Goal: Task Accomplishment & Management: Use online tool/utility

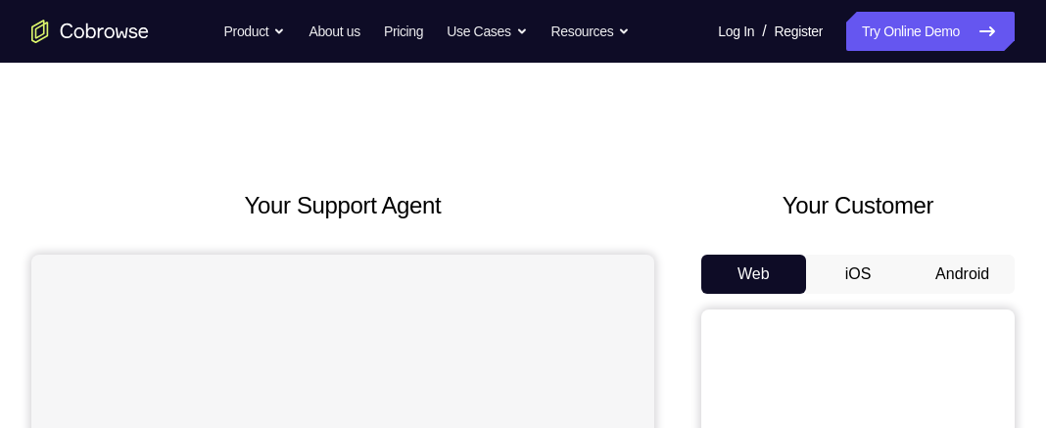
click at [957, 281] on button "Android" at bounding box center [962, 274] width 105 height 39
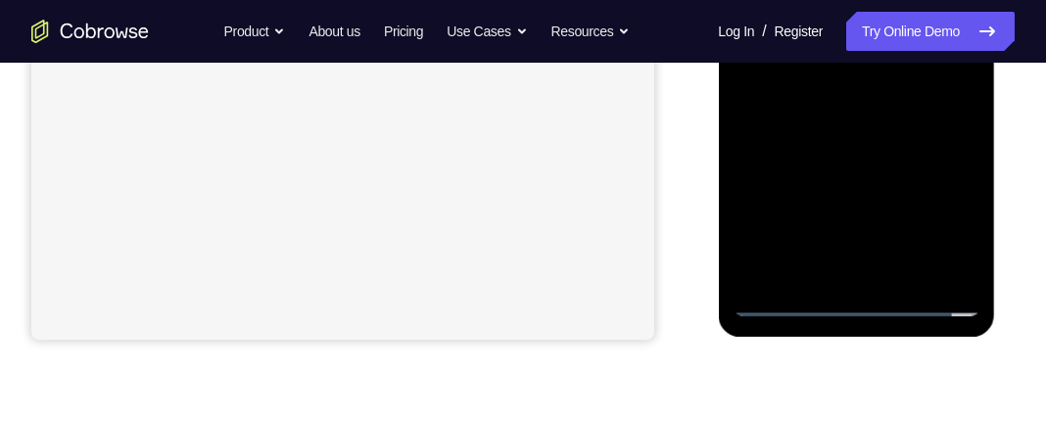
scroll to position [575, 0]
click at [853, 301] on div at bounding box center [856, 38] width 247 height 548
click at [950, 212] on div at bounding box center [856, 38] width 247 height 548
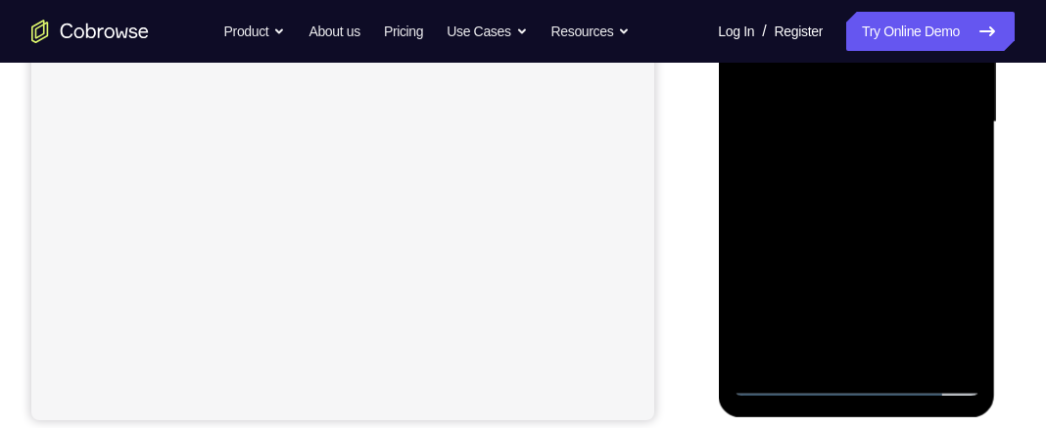
scroll to position [554, 0]
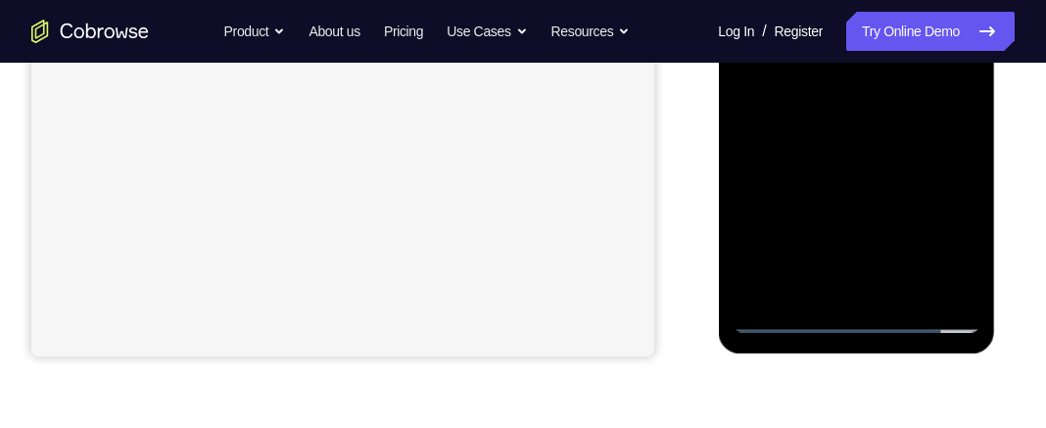
click at [937, 233] on div at bounding box center [856, 59] width 247 height 548
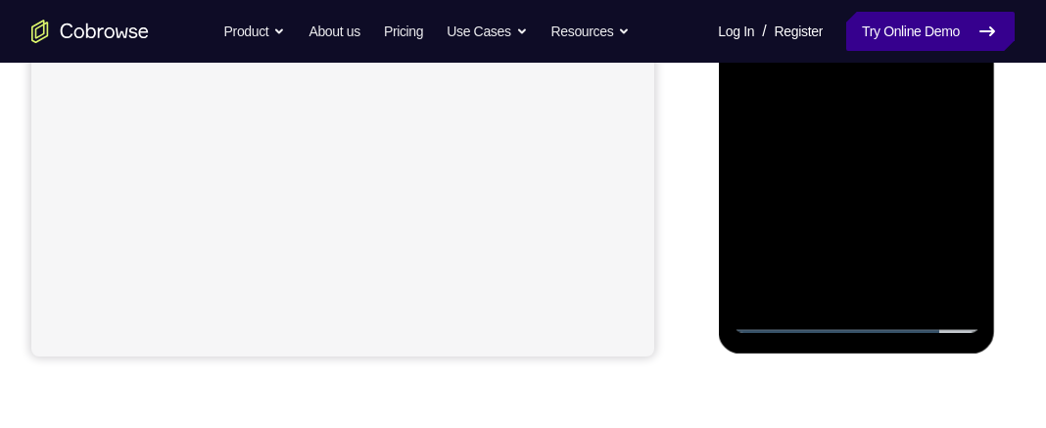
click at [869, 44] on link "Try Online Demo" at bounding box center [930, 31] width 168 height 39
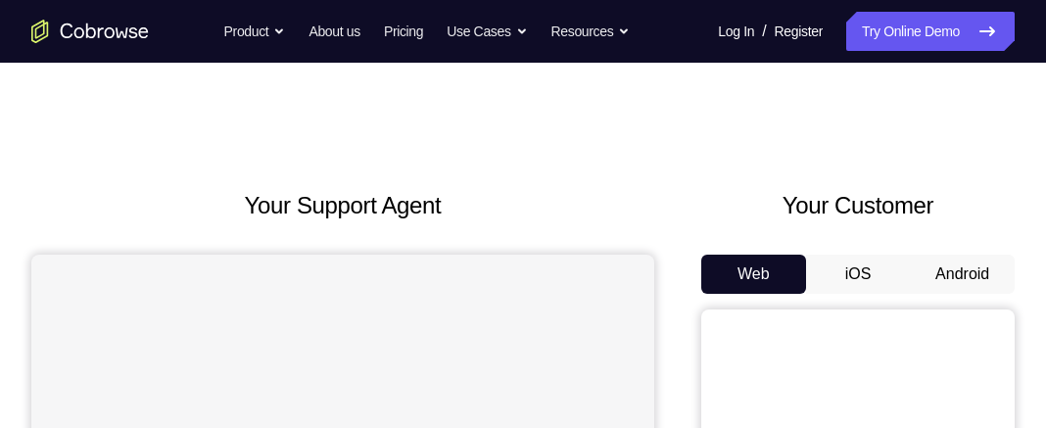
click at [945, 281] on button "Android" at bounding box center [962, 274] width 105 height 39
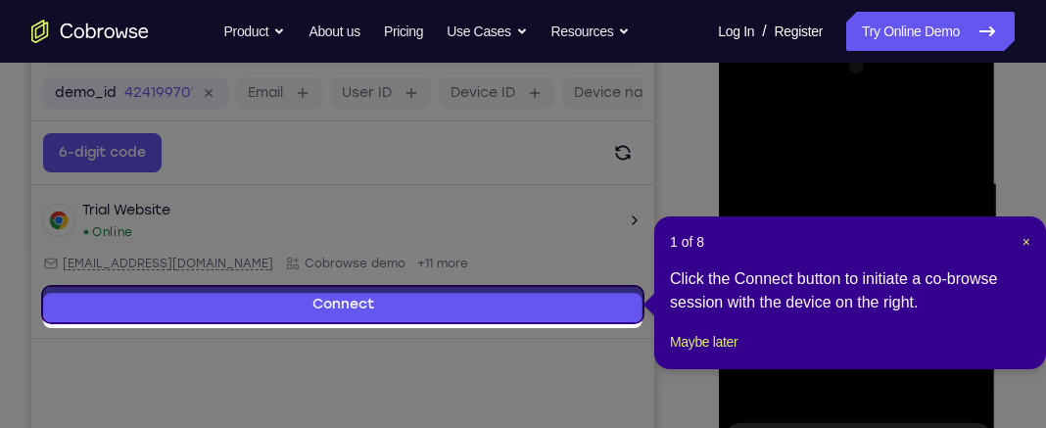
scroll to position [266, 0]
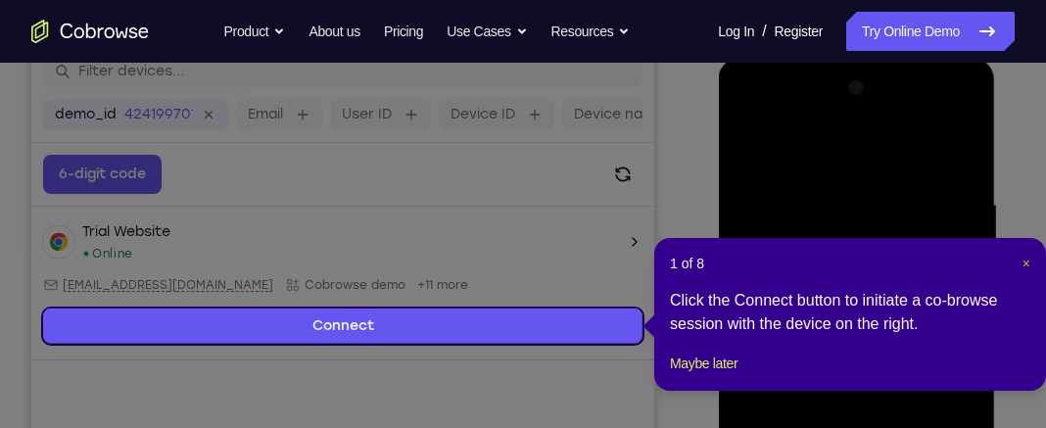
click at [1024, 269] on span "×" at bounding box center [1026, 264] width 8 height 16
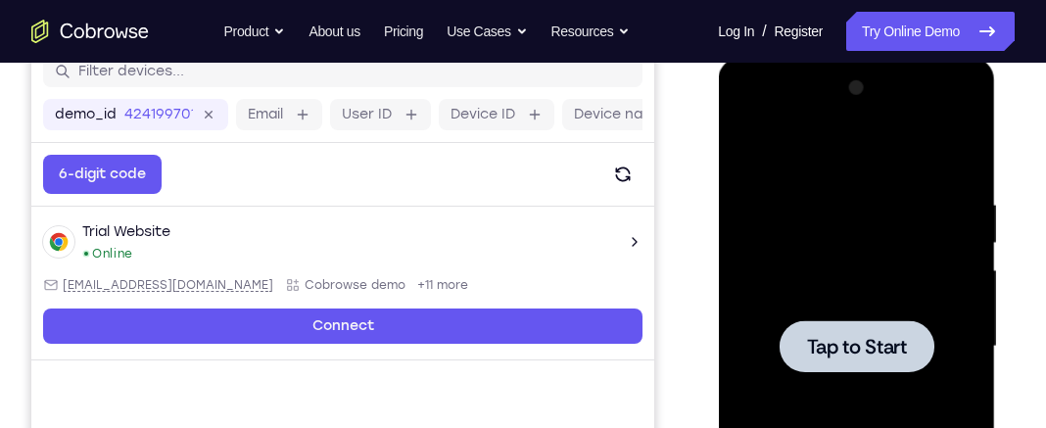
click at [892, 355] on span "Tap to Start" at bounding box center [856, 347] width 100 height 20
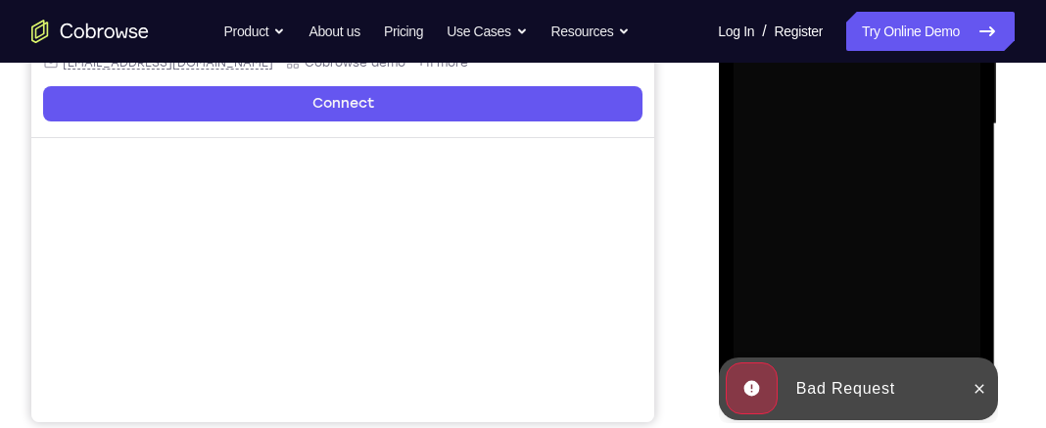
scroll to position [490, 0]
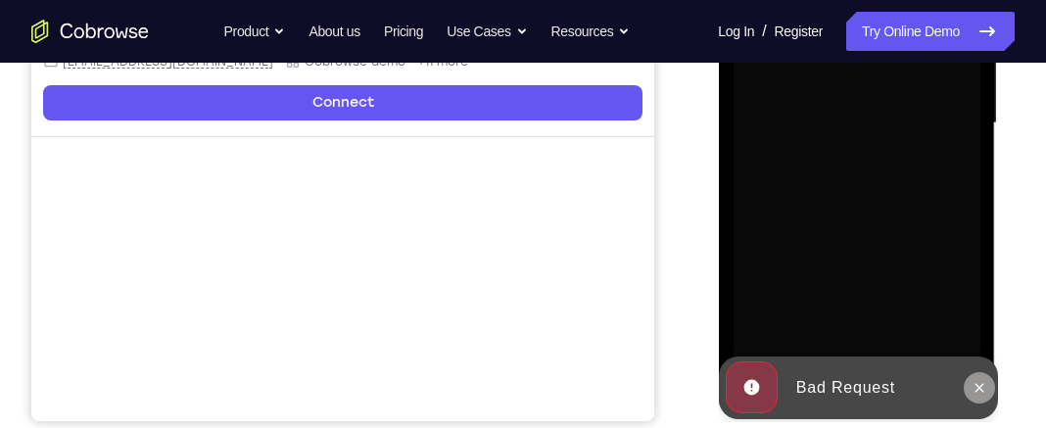
click at [984, 392] on icon at bounding box center [978, 388] width 16 height 16
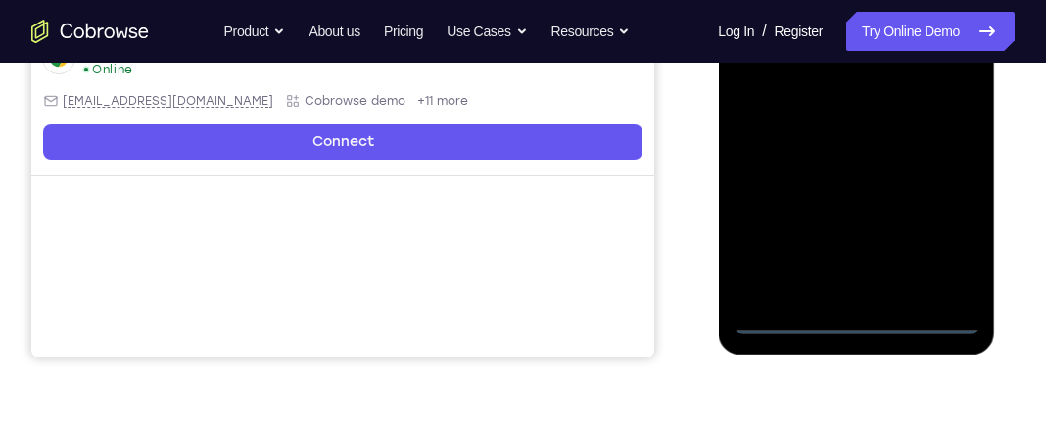
scroll to position [567, 0]
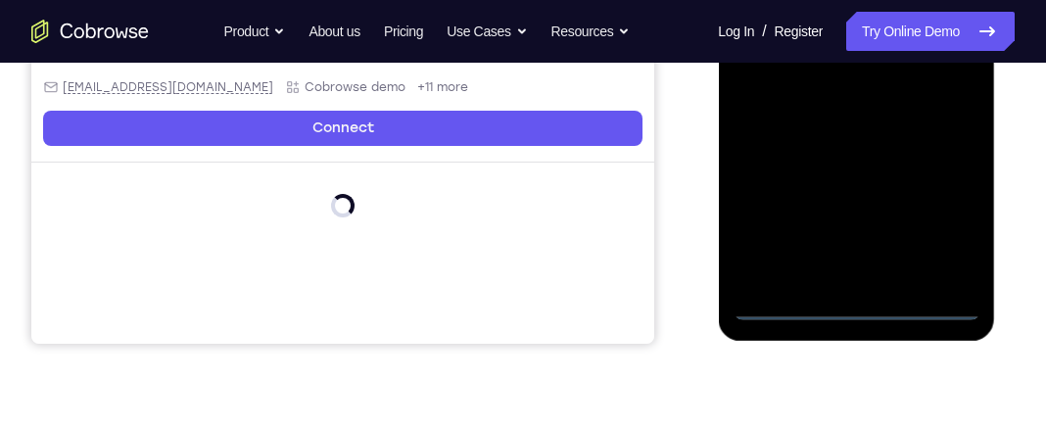
click at [849, 313] on div at bounding box center [856, 46] width 247 height 548
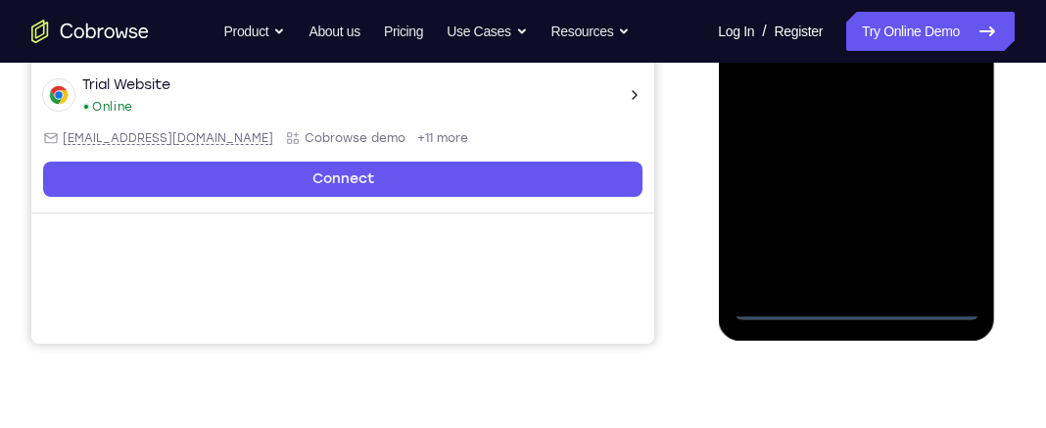
click at [940, 230] on div at bounding box center [856, 46] width 247 height 548
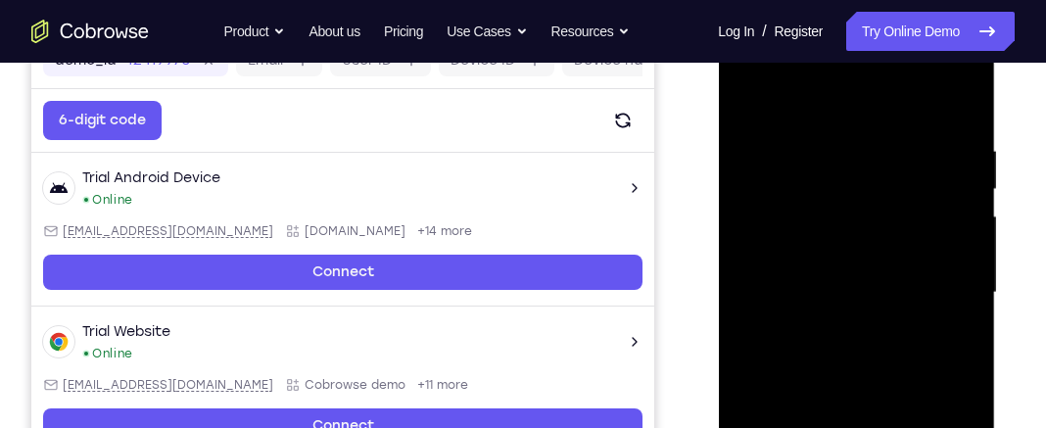
scroll to position [316, 0]
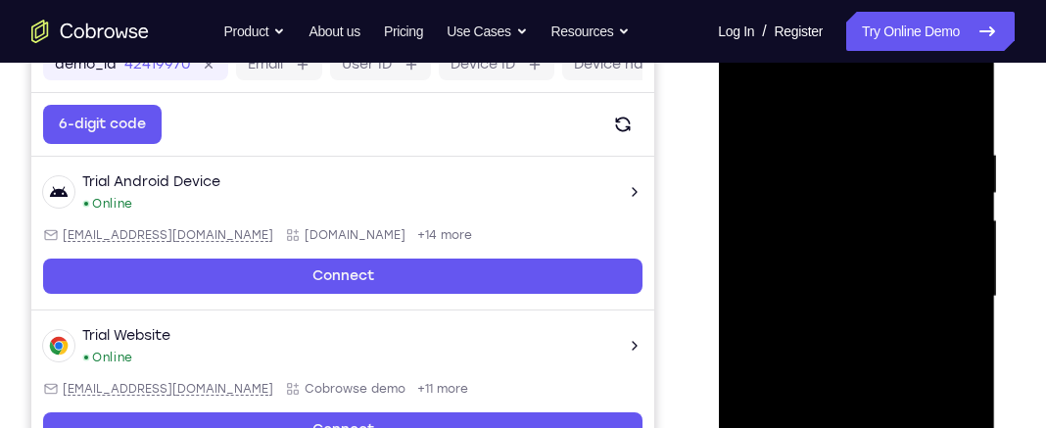
click at [915, 104] on div at bounding box center [856, 297] width 247 height 548
click at [931, 298] on div at bounding box center [856, 297] width 247 height 548
click at [838, 340] on div at bounding box center [856, 297] width 247 height 548
click at [893, 283] on div at bounding box center [856, 297] width 247 height 548
click at [847, 265] on div at bounding box center [856, 297] width 247 height 548
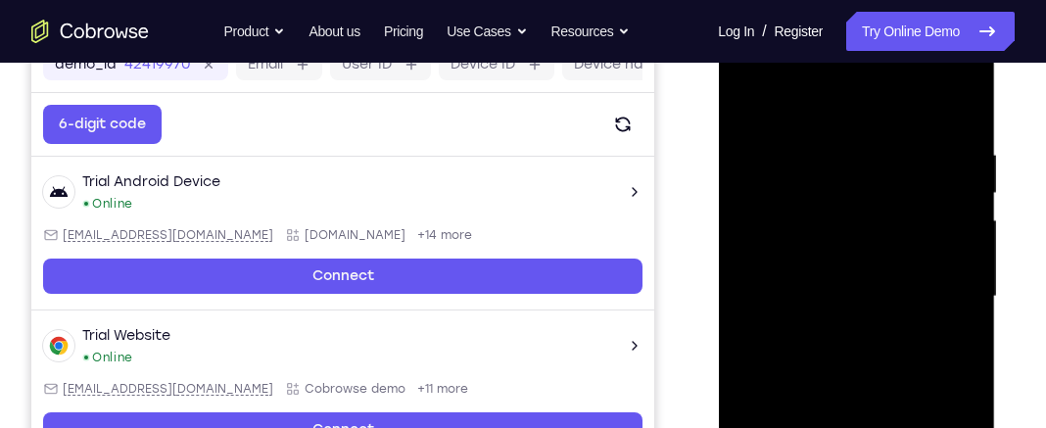
click at [827, 303] on div at bounding box center [856, 297] width 247 height 548
click at [823, 361] on div at bounding box center [856, 297] width 247 height 548
click at [854, 353] on div at bounding box center [856, 297] width 247 height 548
click at [834, 364] on div at bounding box center [856, 297] width 247 height 548
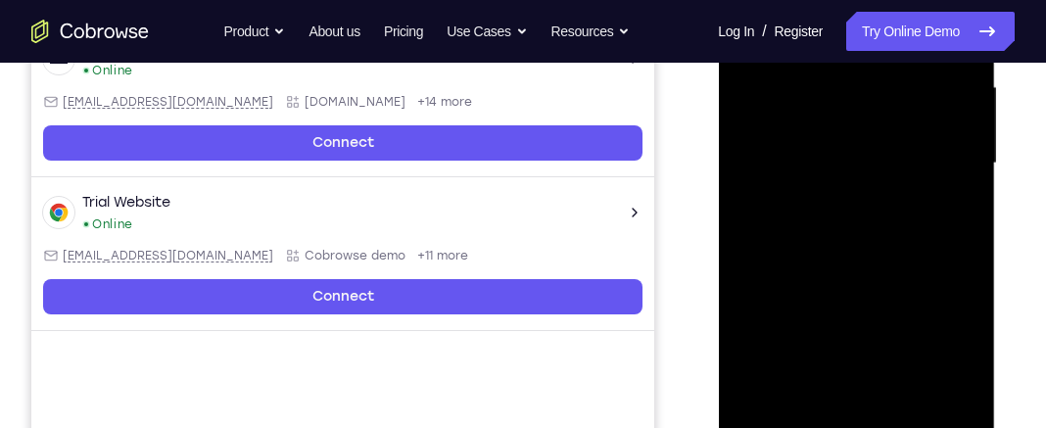
scroll to position [451, 0]
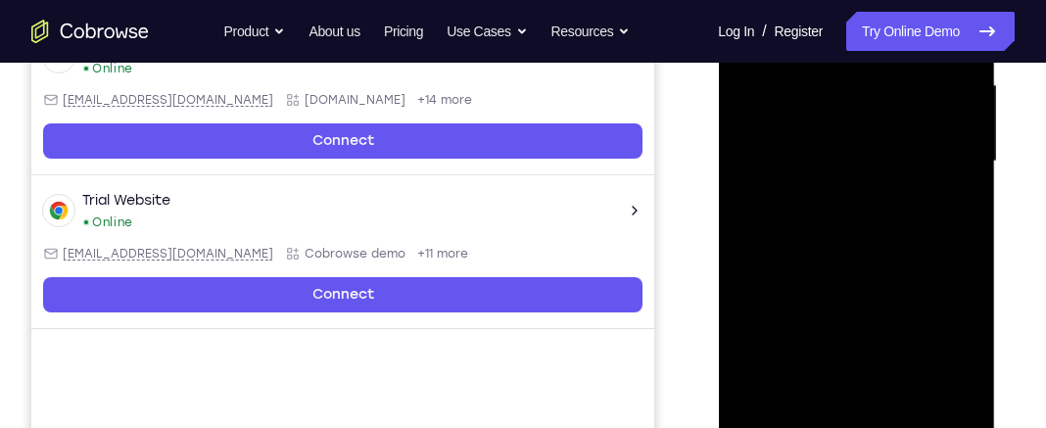
click at [828, 252] on div at bounding box center [856, 161] width 247 height 548
click at [962, 198] on div at bounding box center [856, 161] width 247 height 548
click at [962, 201] on div at bounding box center [856, 161] width 247 height 548
click at [970, 203] on div at bounding box center [856, 161] width 247 height 548
click at [960, 221] on div at bounding box center [856, 161] width 247 height 548
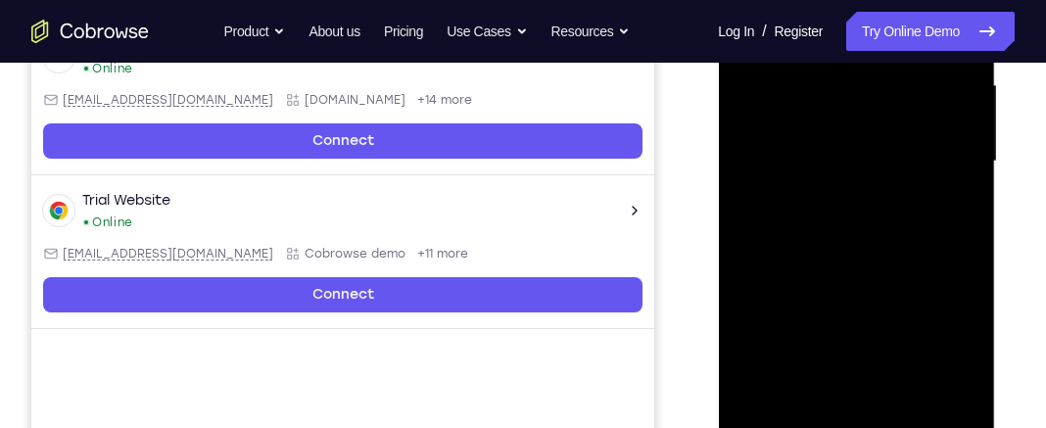
click at [963, 222] on div at bounding box center [856, 161] width 247 height 548
click at [961, 211] on div at bounding box center [856, 161] width 247 height 548
click at [932, 282] on div at bounding box center [856, 161] width 247 height 548
click at [963, 247] on div at bounding box center [856, 161] width 247 height 548
click at [965, 233] on div at bounding box center [856, 161] width 247 height 548
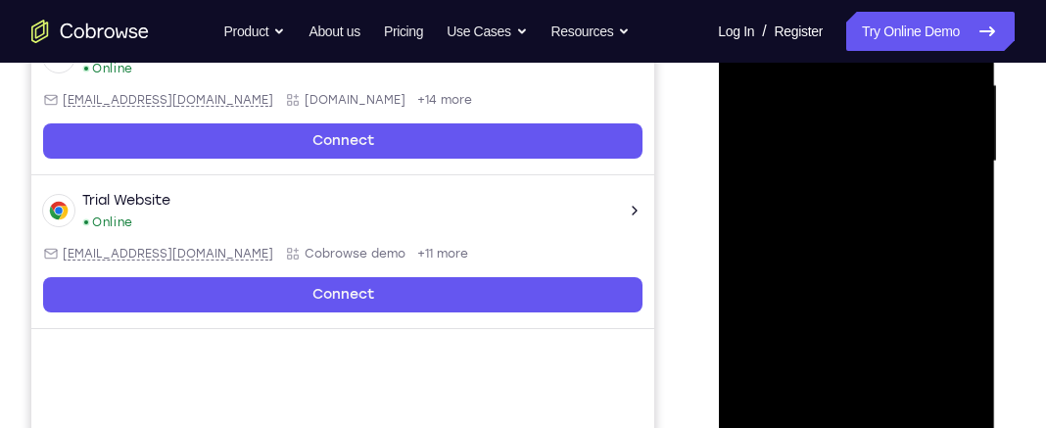
click at [972, 230] on div at bounding box center [856, 161] width 247 height 548
click at [955, 209] on div at bounding box center [856, 161] width 247 height 548
click at [974, 212] on div at bounding box center [856, 161] width 247 height 548
click at [973, 208] on div at bounding box center [856, 161] width 247 height 548
click at [1023, 306] on div "Your Support Agent Your Customer Web iOS Android Next Steps We’d be happy to gi…" at bounding box center [523, 257] width 1046 height 1292
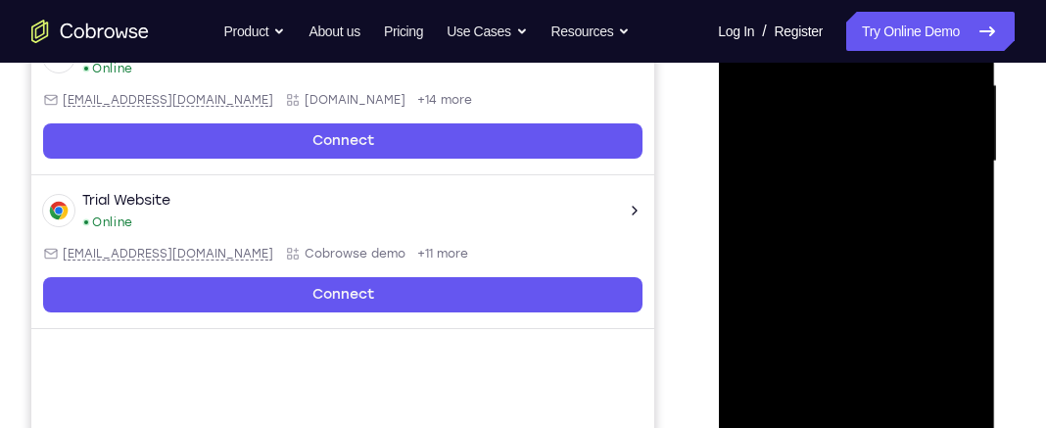
click at [957, 210] on div at bounding box center [856, 161] width 247 height 548
click at [967, 210] on div at bounding box center [856, 161] width 247 height 548
click at [964, 214] on div at bounding box center [856, 161] width 247 height 548
click at [966, 199] on div at bounding box center [856, 161] width 247 height 548
click at [970, 195] on div at bounding box center [856, 161] width 247 height 548
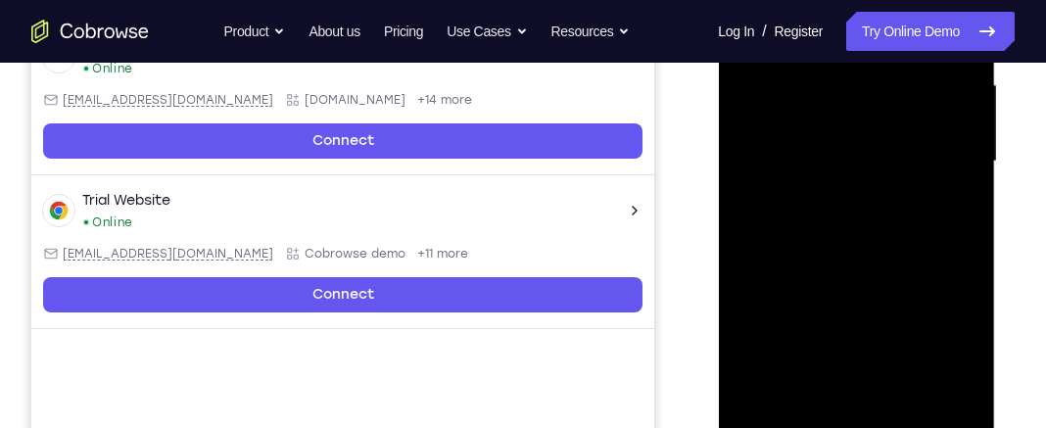
click at [977, 189] on div at bounding box center [856, 161] width 247 height 548
click at [972, 189] on div at bounding box center [856, 161] width 247 height 548
click at [976, 192] on div at bounding box center [856, 161] width 247 height 548
click at [973, 197] on div at bounding box center [856, 161] width 247 height 548
click at [973, 199] on div at bounding box center [856, 161] width 247 height 548
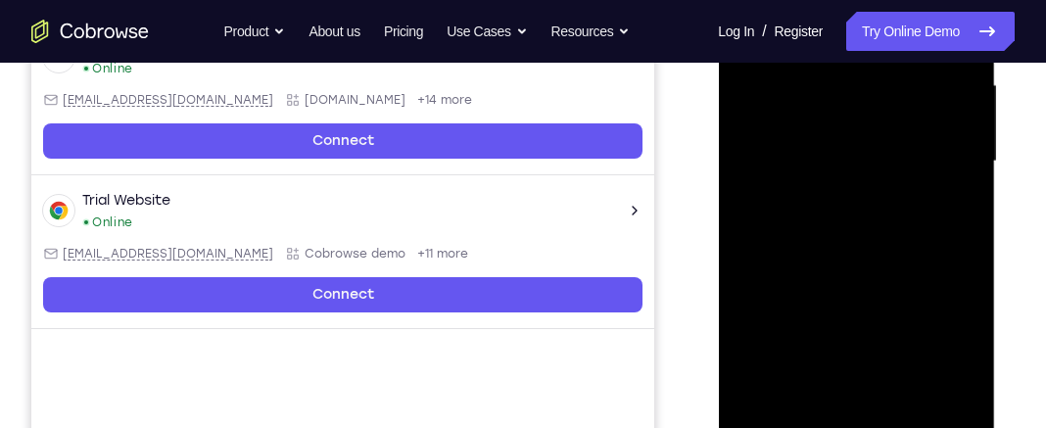
click at [974, 197] on div at bounding box center [856, 161] width 247 height 548
click at [973, 210] on div at bounding box center [856, 161] width 247 height 548
click at [973, 207] on div at bounding box center [856, 161] width 247 height 548
click at [971, 202] on div at bounding box center [856, 161] width 247 height 548
click at [975, 202] on div at bounding box center [856, 161] width 247 height 548
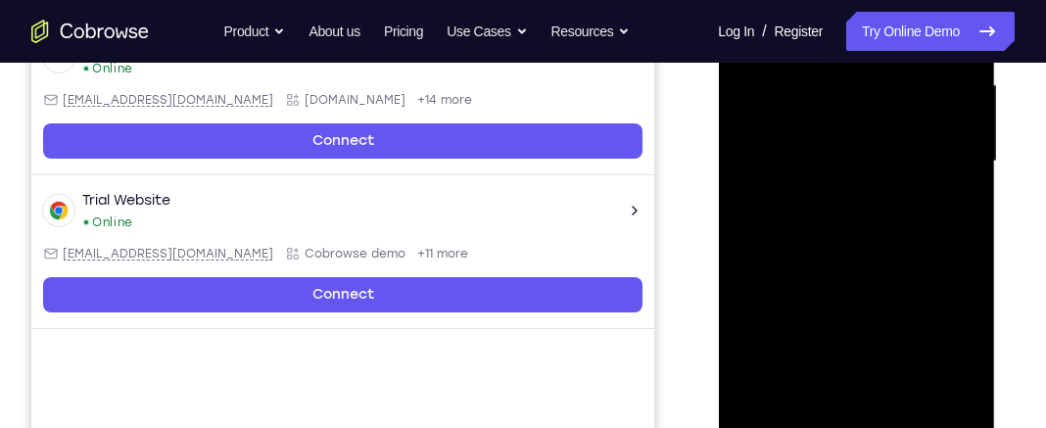
click at [962, 202] on div at bounding box center [856, 161] width 247 height 548
click at [1016, 376] on div "Your Support Agent Your Customer Web iOS Android Next Steps We’d be happy to gi…" at bounding box center [523, 257] width 1046 height 1292
click at [962, 162] on div at bounding box center [856, 161] width 247 height 548
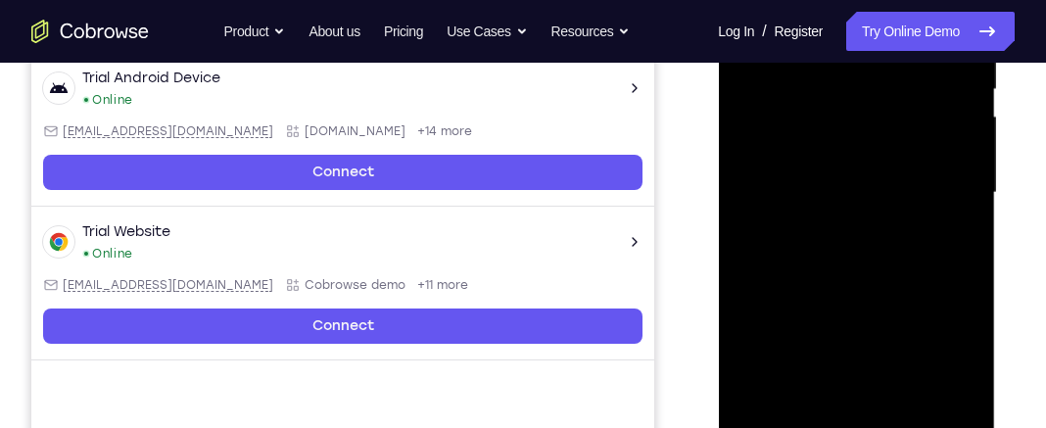
scroll to position [404, 0]
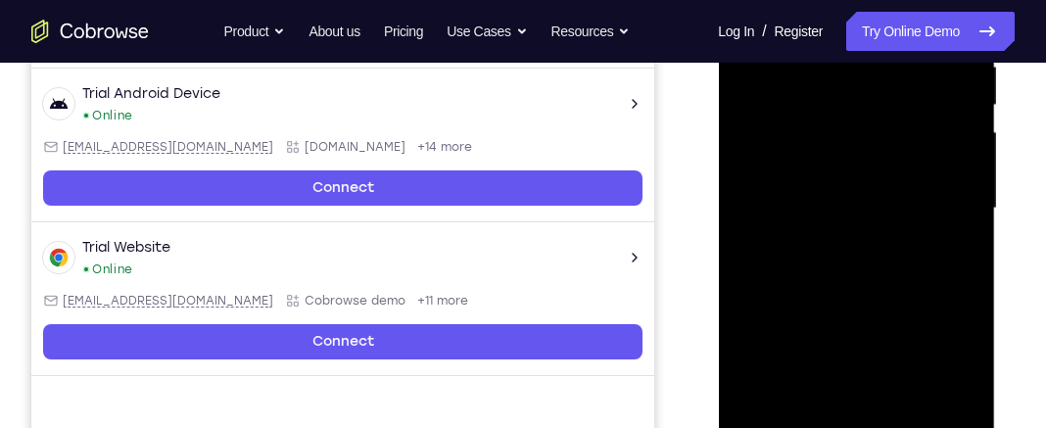
click at [961, 213] on div at bounding box center [856, 208] width 247 height 548
click at [963, 219] on div at bounding box center [856, 208] width 247 height 548
click at [979, 212] on div at bounding box center [856, 212] width 277 height 584
click at [967, 205] on div at bounding box center [856, 208] width 247 height 548
click at [960, 215] on div at bounding box center [856, 208] width 247 height 548
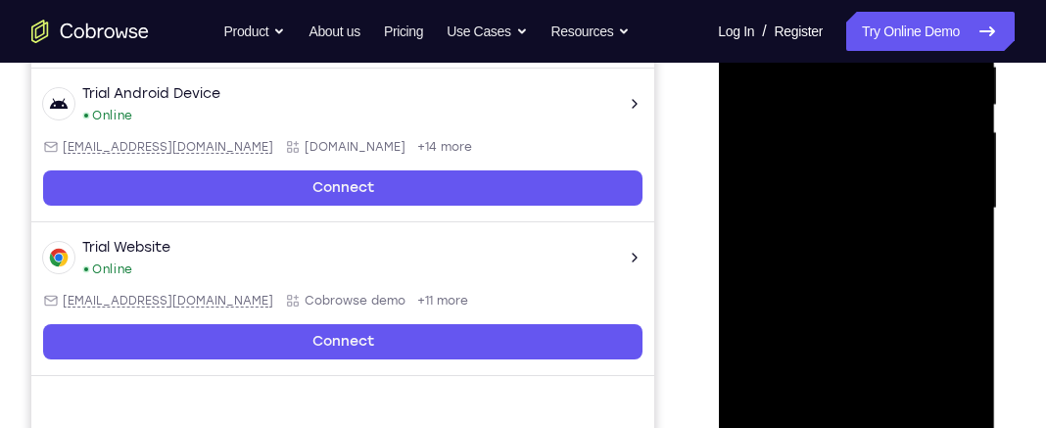
click at [972, 211] on div at bounding box center [856, 208] width 247 height 548
click at [970, 219] on div at bounding box center [856, 208] width 247 height 548
click at [970, 207] on div at bounding box center [856, 208] width 247 height 548
click at [967, 208] on div at bounding box center [856, 208] width 247 height 548
click at [1011, 323] on div at bounding box center [857, 206] width 313 height 602
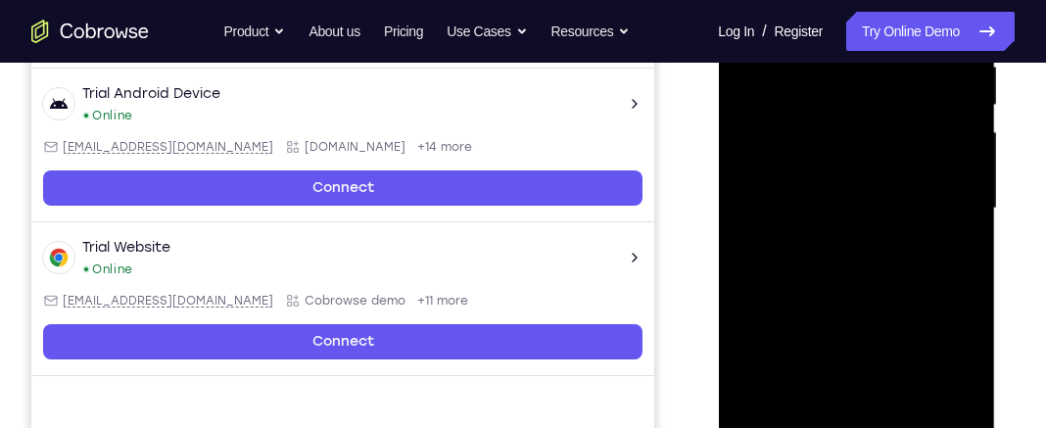
click at [975, 195] on div at bounding box center [856, 208] width 247 height 548
click at [962, 215] on div at bounding box center [856, 208] width 247 height 548
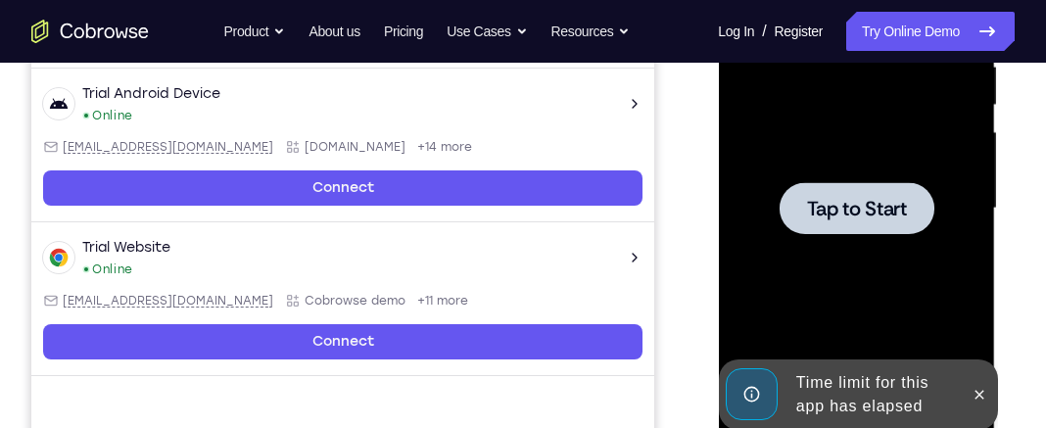
click at [895, 212] on span "Tap to Start" at bounding box center [856, 209] width 100 height 20
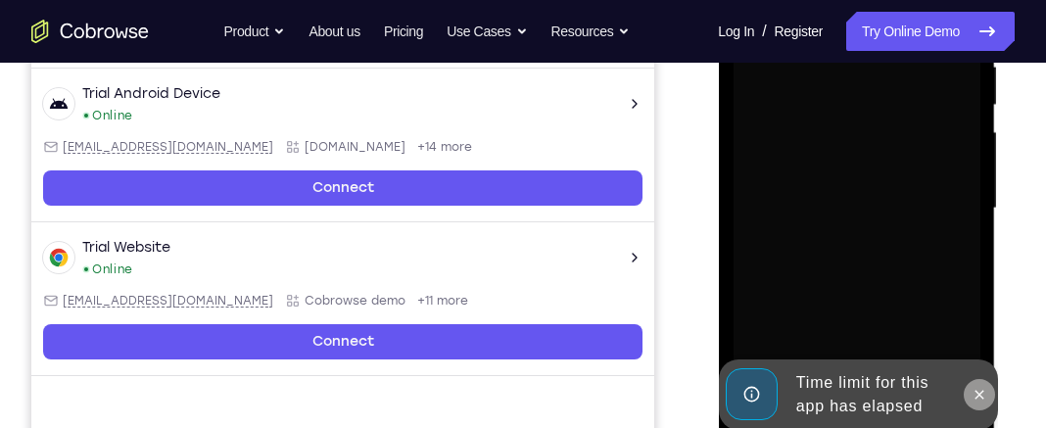
click at [975, 396] on icon at bounding box center [978, 395] width 16 height 16
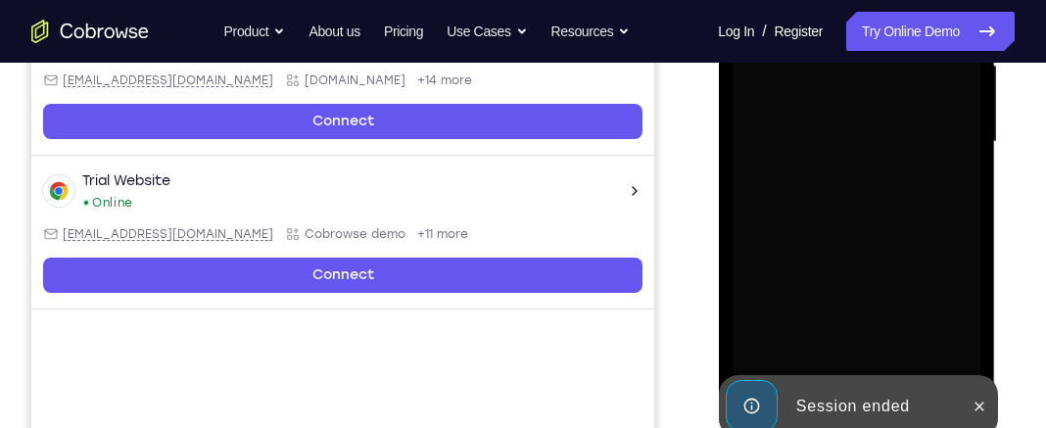
scroll to position [472, 0]
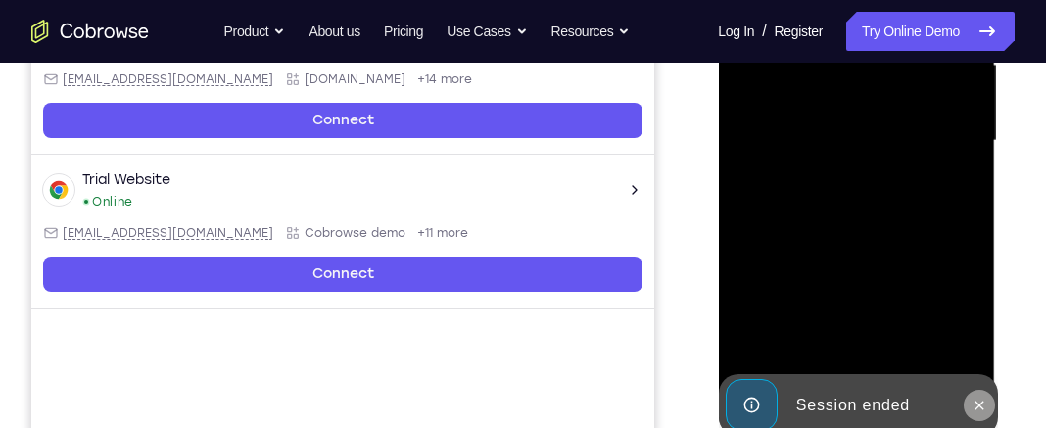
click at [979, 403] on icon at bounding box center [978, 406] width 16 height 16
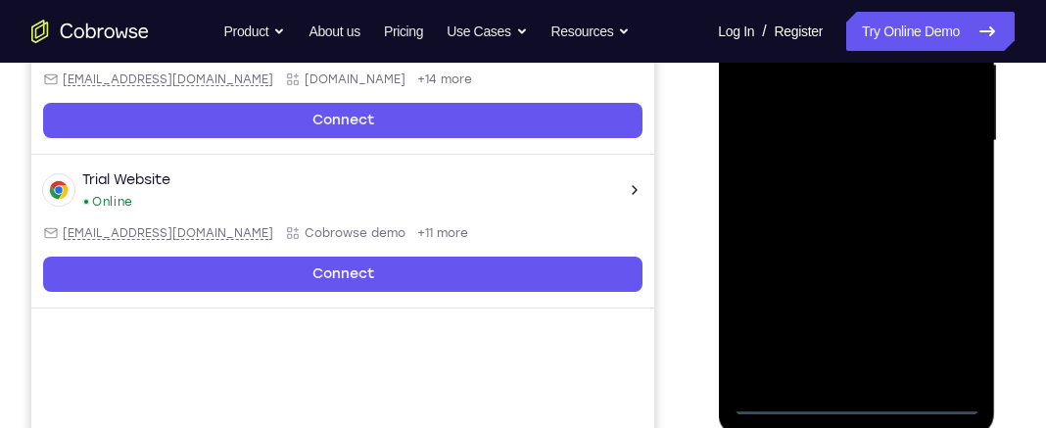
click at [837, 398] on div at bounding box center [856, 141] width 247 height 548
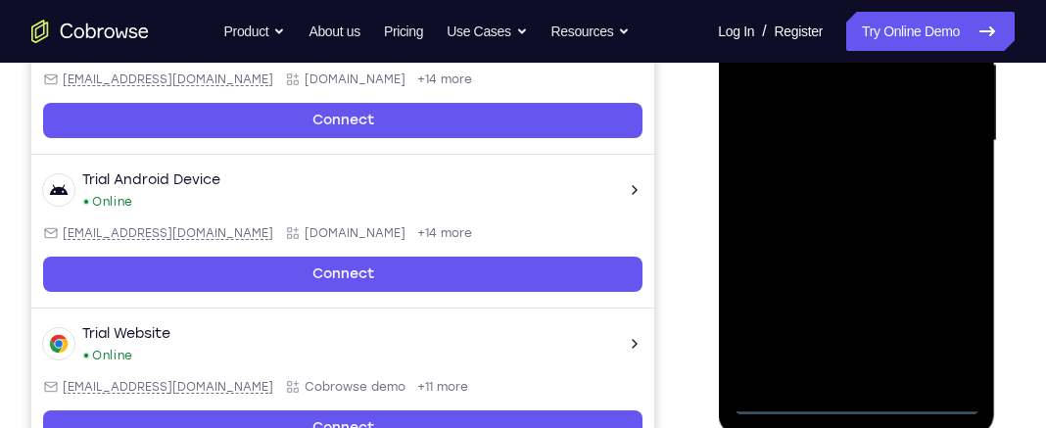
click at [944, 330] on div at bounding box center [856, 141] width 247 height 548
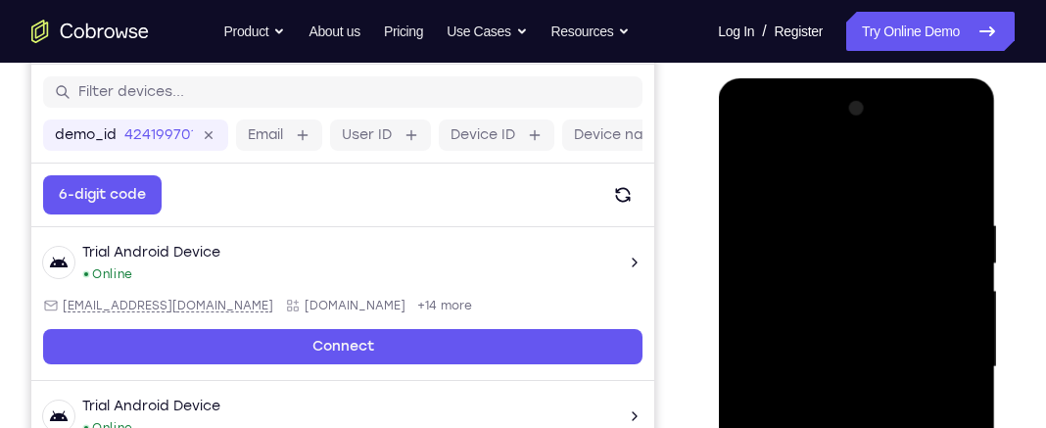
scroll to position [227, 0]
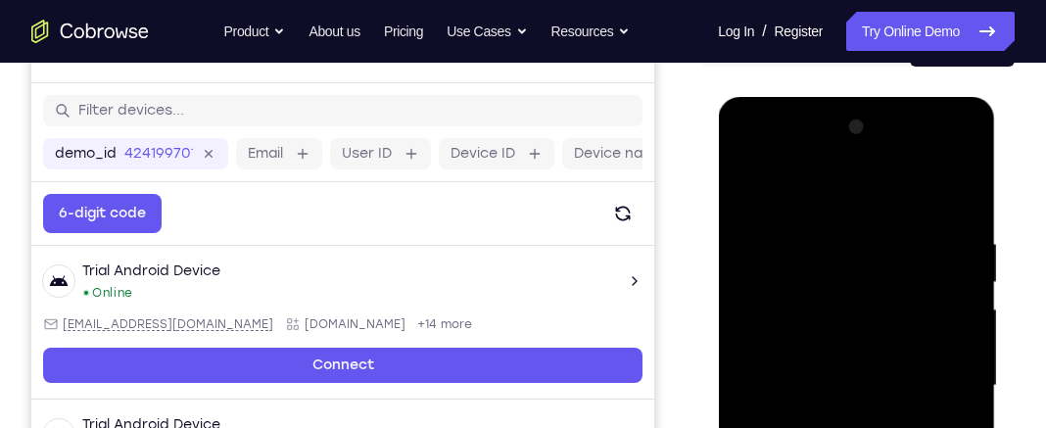
click at [916, 184] on div at bounding box center [856, 386] width 247 height 548
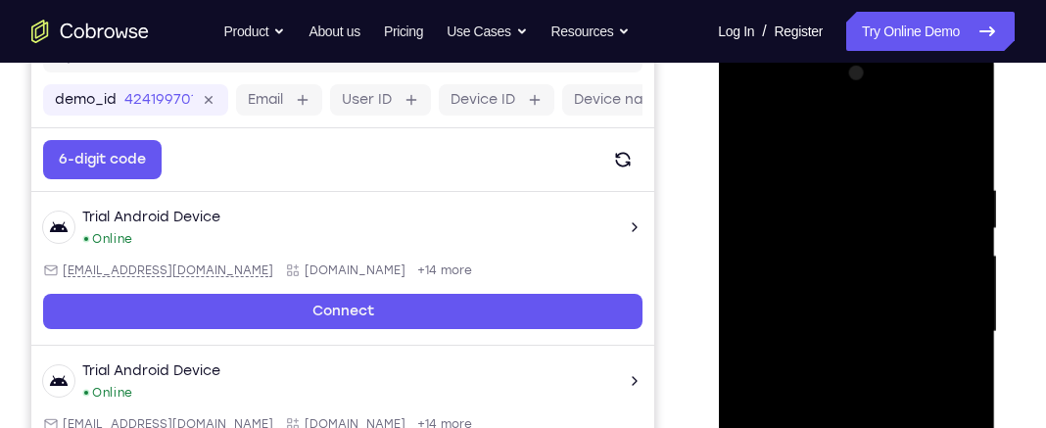
scroll to position [282, 0]
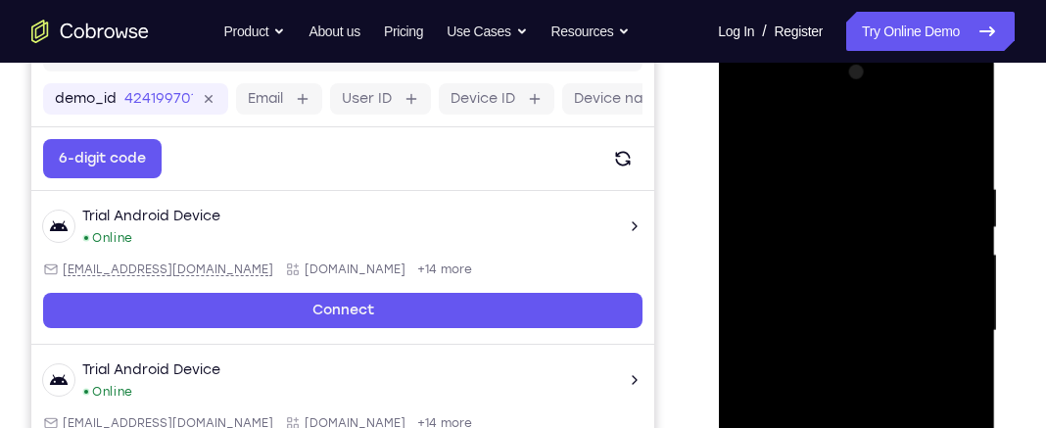
click at [947, 330] on div at bounding box center [856, 331] width 247 height 548
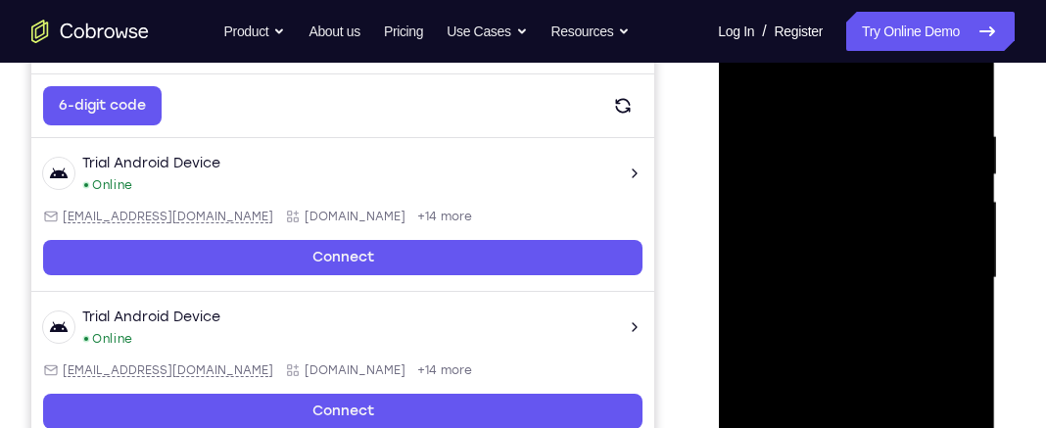
scroll to position [340, 0]
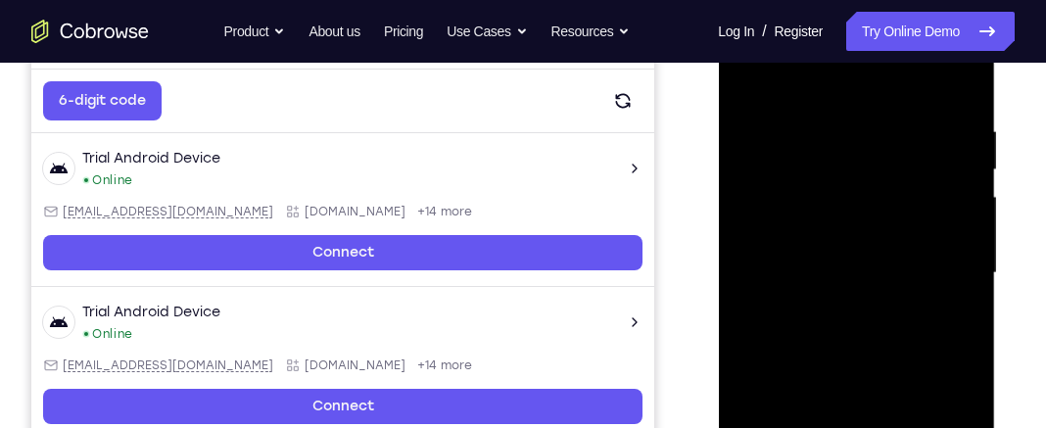
click at [844, 318] on div at bounding box center [856, 273] width 247 height 548
click at [912, 254] on div at bounding box center [856, 273] width 247 height 548
click at [847, 230] on div at bounding box center [856, 273] width 247 height 548
click at [821, 278] on div at bounding box center [856, 273] width 247 height 548
click at [905, 344] on div at bounding box center [856, 273] width 247 height 548
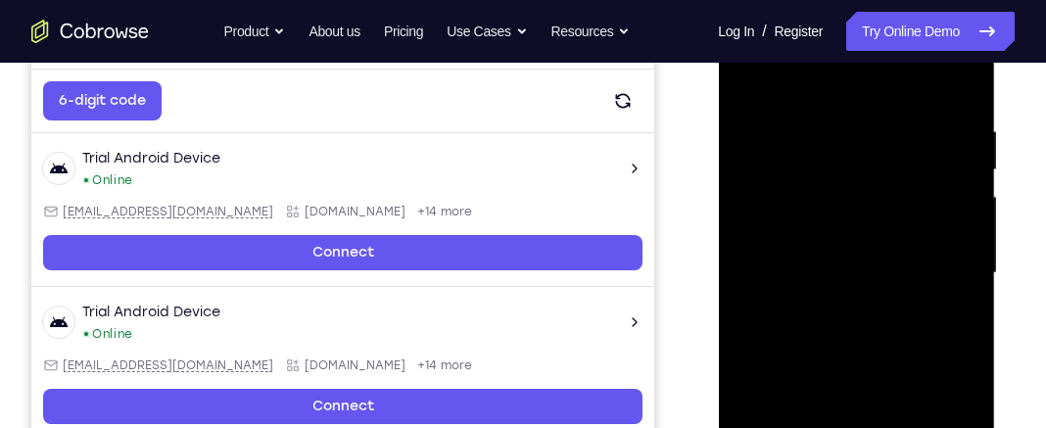
click at [874, 338] on div at bounding box center [856, 273] width 247 height 548
click at [961, 115] on div at bounding box center [856, 273] width 247 height 548
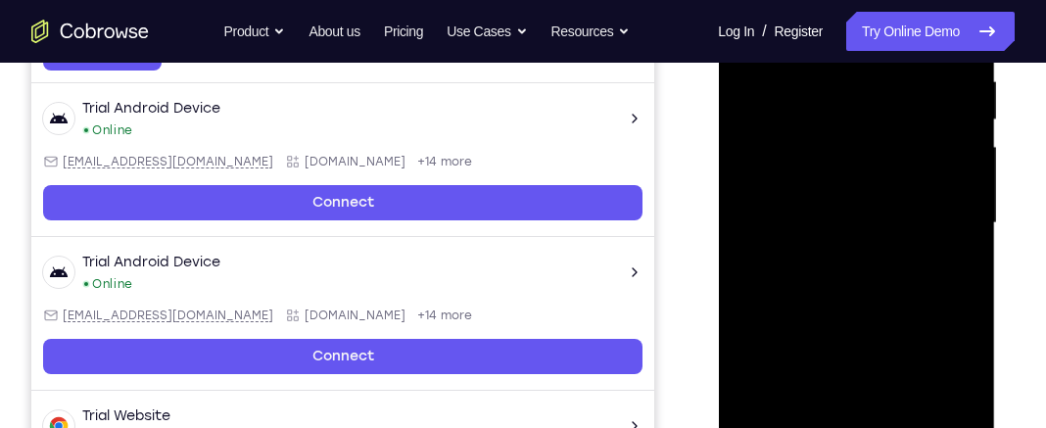
click at [959, 214] on div at bounding box center [856, 223] width 247 height 548
click at [965, 214] on div at bounding box center [856, 223] width 247 height 548
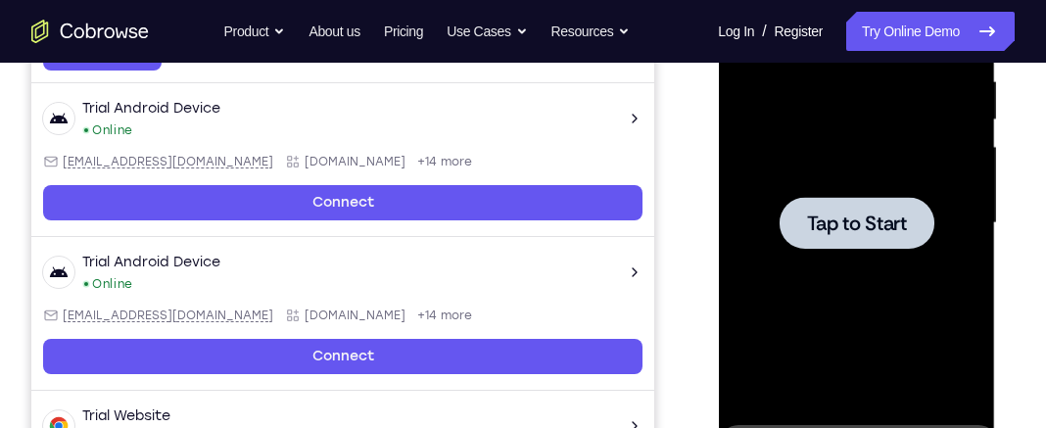
click at [892, 237] on div at bounding box center [856, 223] width 155 height 52
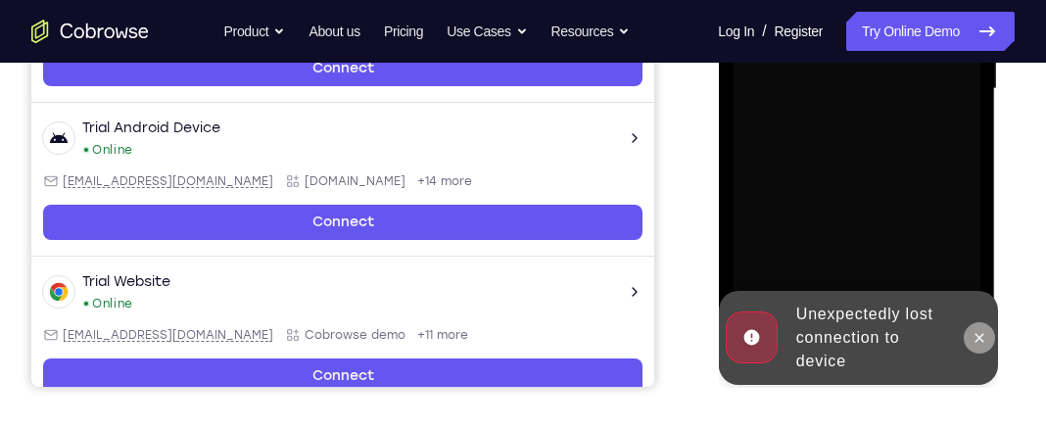
click at [978, 337] on icon at bounding box center [978, 337] width 9 height 9
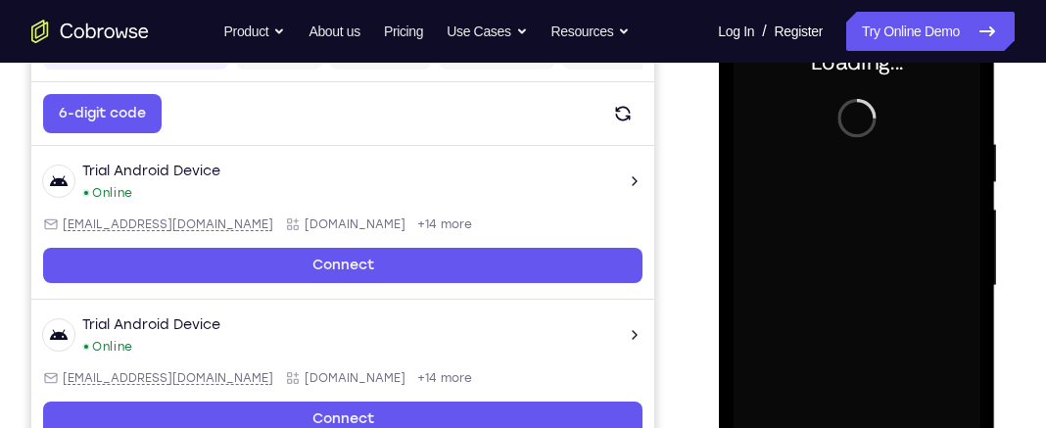
scroll to position [282, 0]
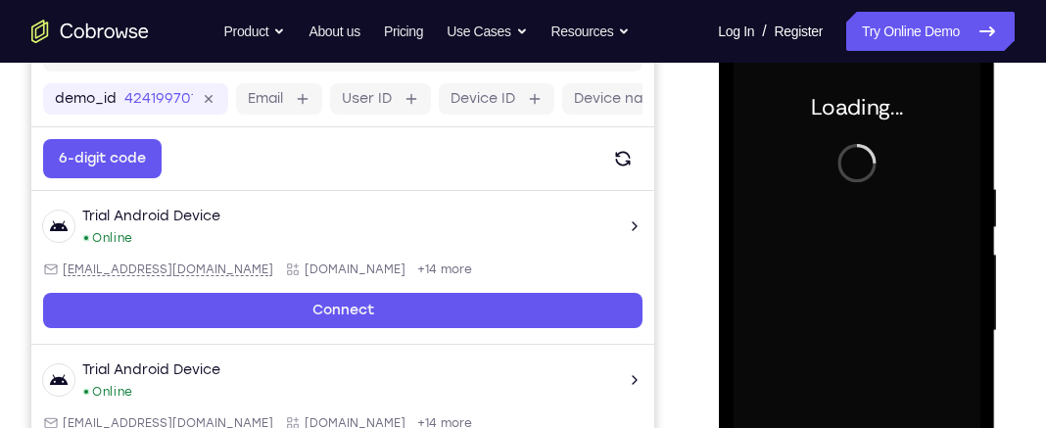
click at [839, 170] on div at bounding box center [856, 331] width 247 height 548
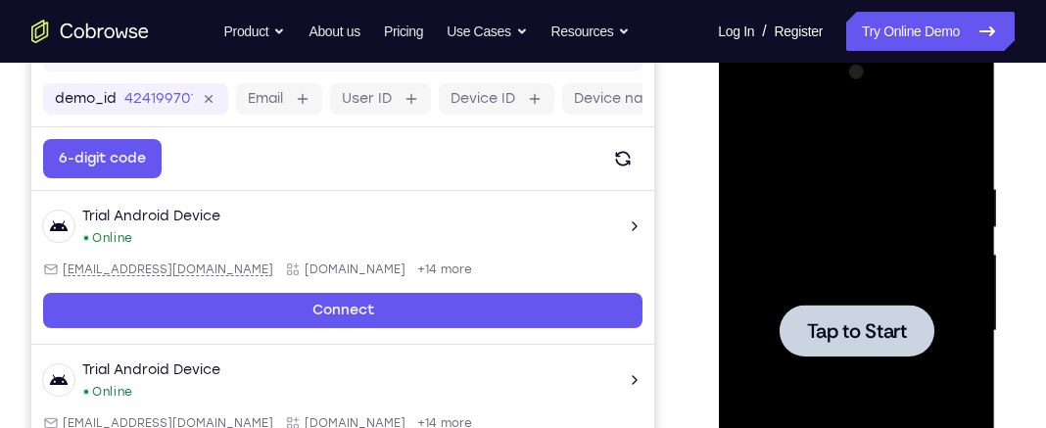
click at [839, 170] on div at bounding box center [856, 331] width 247 height 548
click at [861, 312] on div at bounding box center [856, 331] width 155 height 52
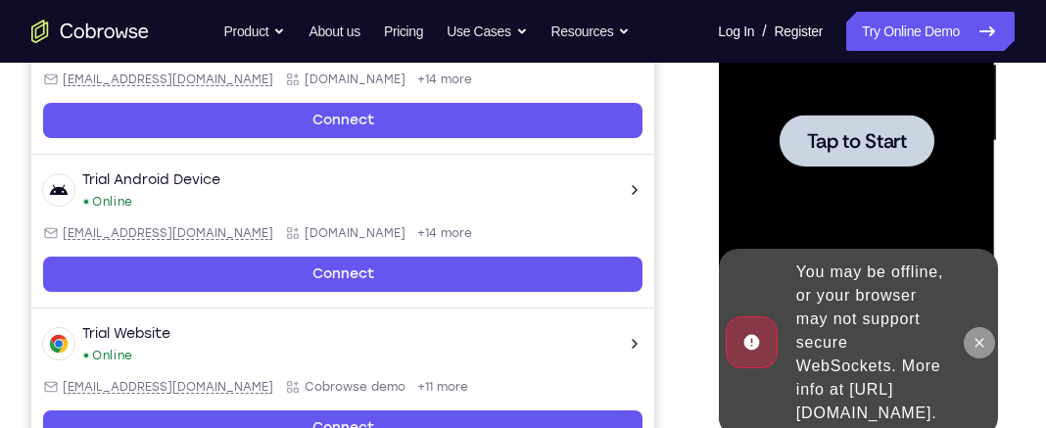
click at [978, 339] on button at bounding box center [978, 342] width 31 height 31
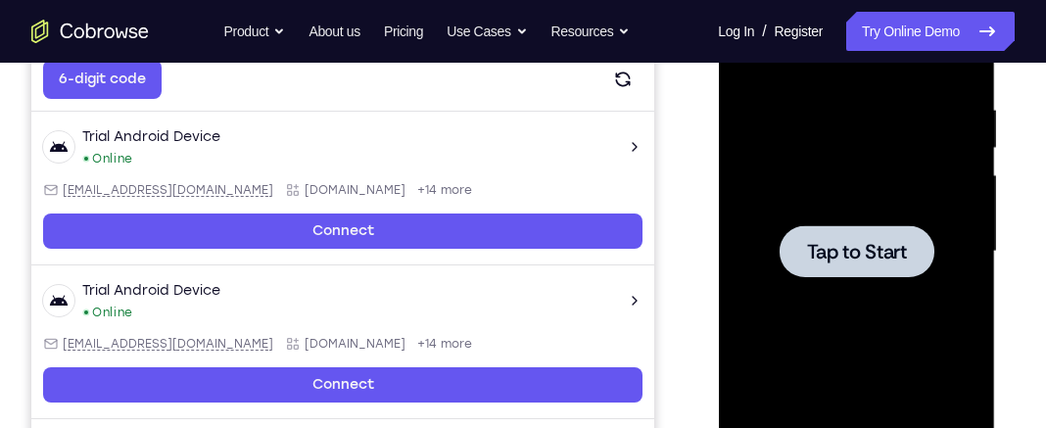
scroll to position [354, 0]
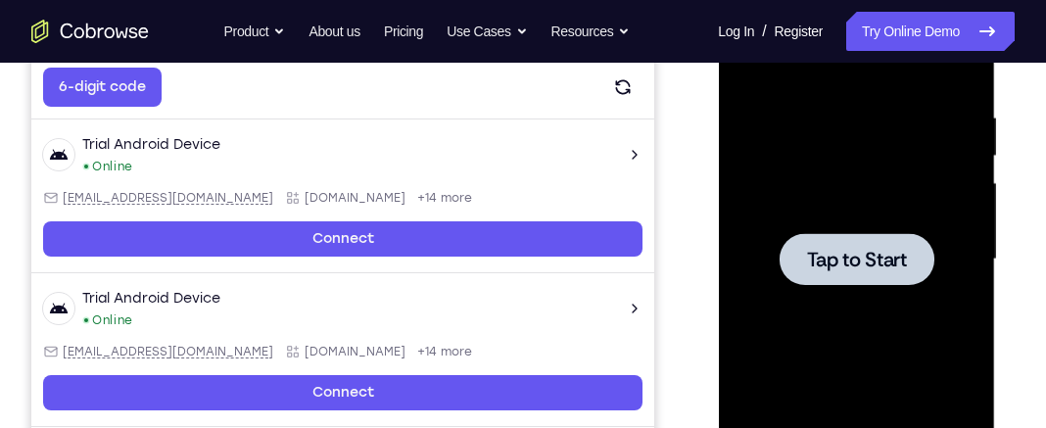
click at [903, 265] on span "Tap to Start" at bounding box center [856, 260] width 100 height 20
click at [933, 262] on div at bounding box center [856, 259] width 247 height 548
click at [924, 267] on div at bounding box center [856, 259] width 155 height 52
click at [929, 270] on div at bounding box center [856, 259] width 155 height 52
click at [931, 256] on div at bounding box center [856, 259] width 155 height 52
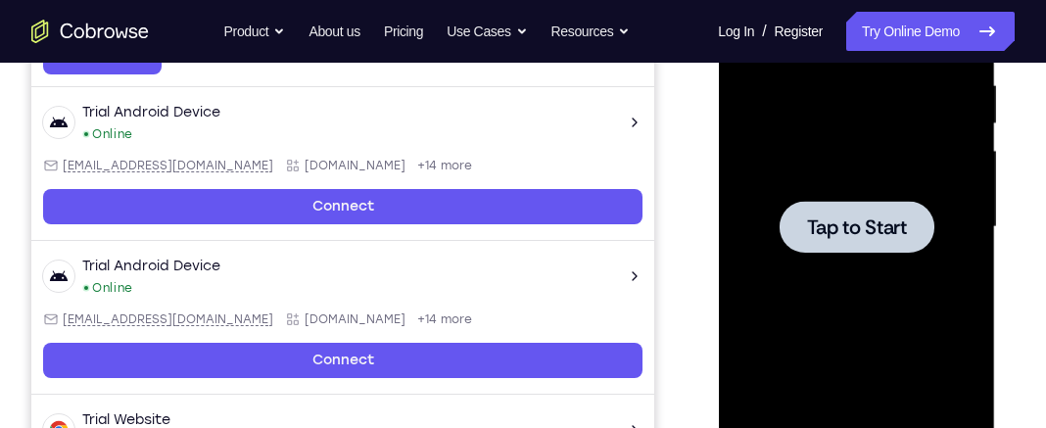
click at [972, 282] on div at bounding box center [856, 227] width 247 height 548
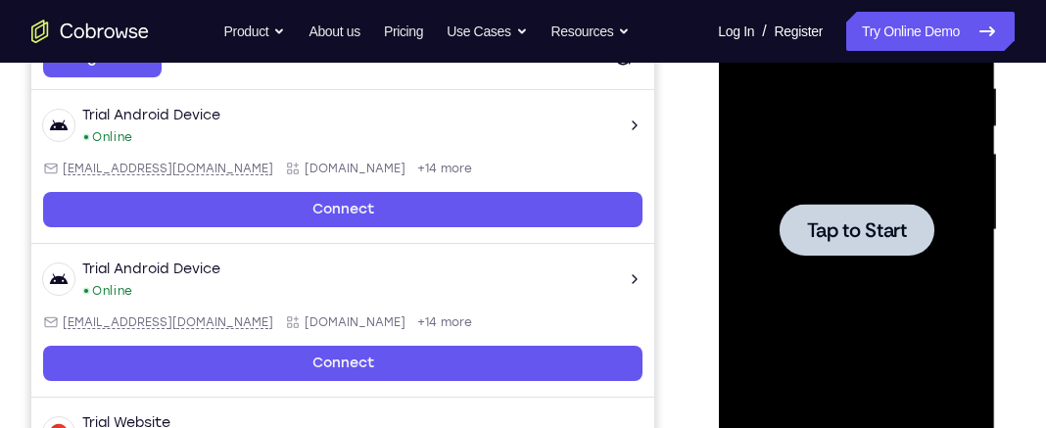
click at [872, 249] on div at bounding box center [856, 230] width 155 height 52
click at [893, 292] on div at bounding box center [856, 230] width 247 height 548
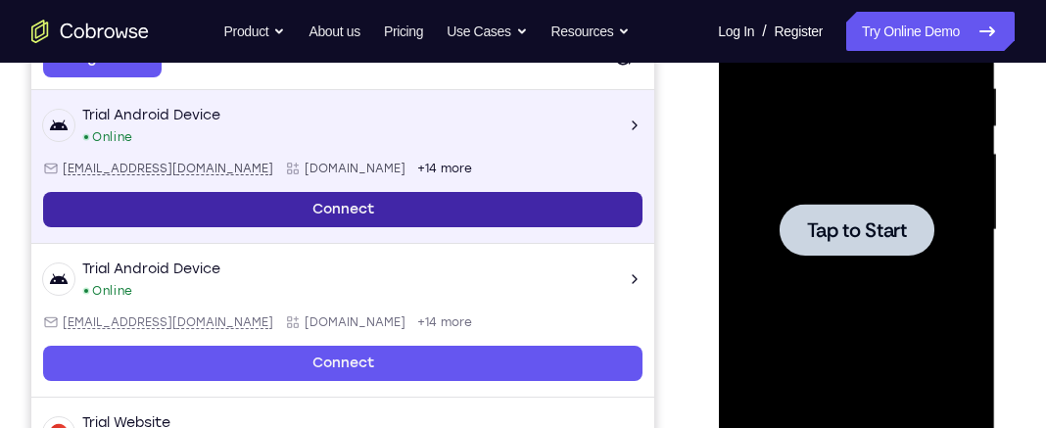
click at [343, 207] on link "Connect" at bounding box center [342, 209] width 599 height 35
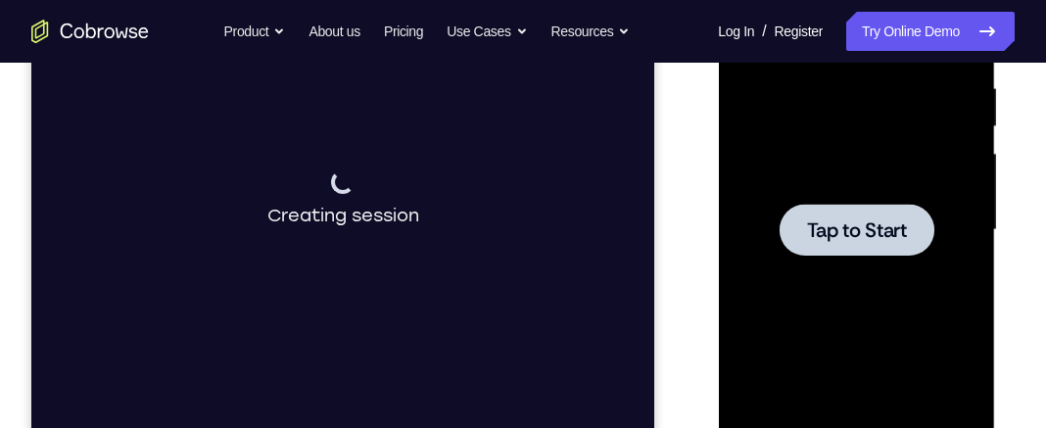
click at [871, 256] on div at bounding box center [856, 230] width 247 height 548
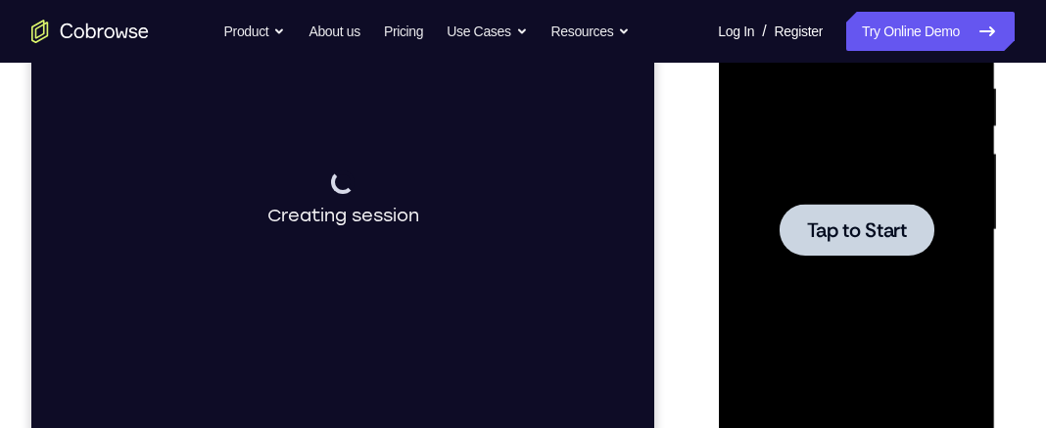
click at [871, 256] on div at bounding box center [856, 230] width 247 height 548
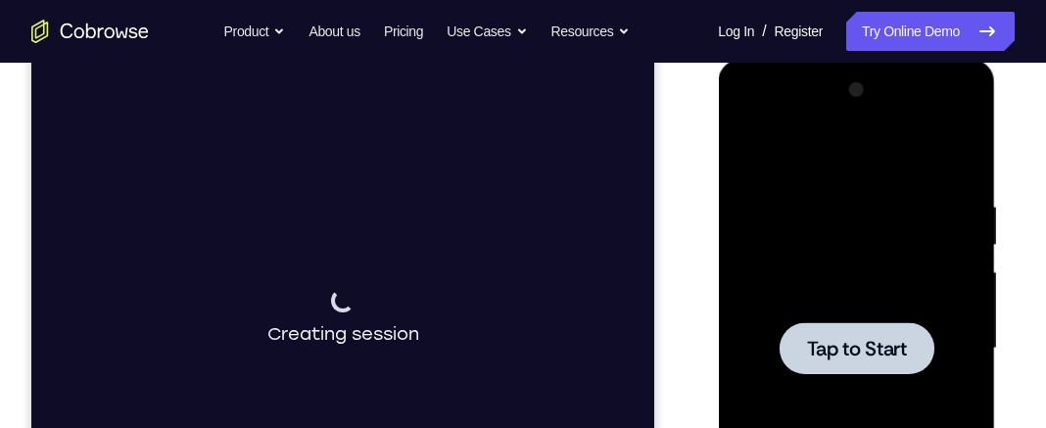
click at [897, 368] on div at bounding box center [856, 348] width 155 height 52
click at [897, 356] on span "Tap to Start" at bounding box center [856, 349] width 100 height 20
click at [944, 251] on div at bounding box center [856, 348] width 247 height 548
click at [923, 328] on div at bounding box center [856, 348] width 155 height 52
click at [923, 325] on div at bounding box center [856, 348] width 155 height 52
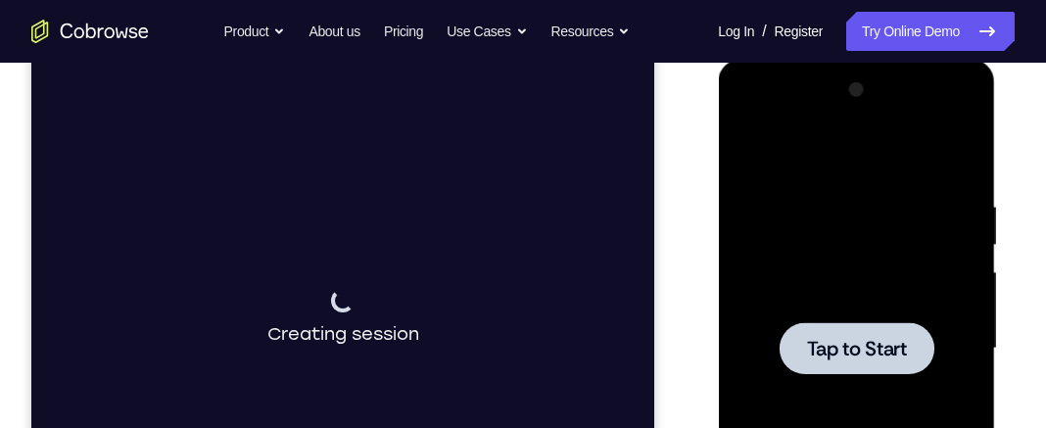
click at [868, 305] on div at bounding box center [856, 348] width 247 height 548
click at [892, 358] on span "Tap to Start" at bounding box center [856, 349] width 100 height 20
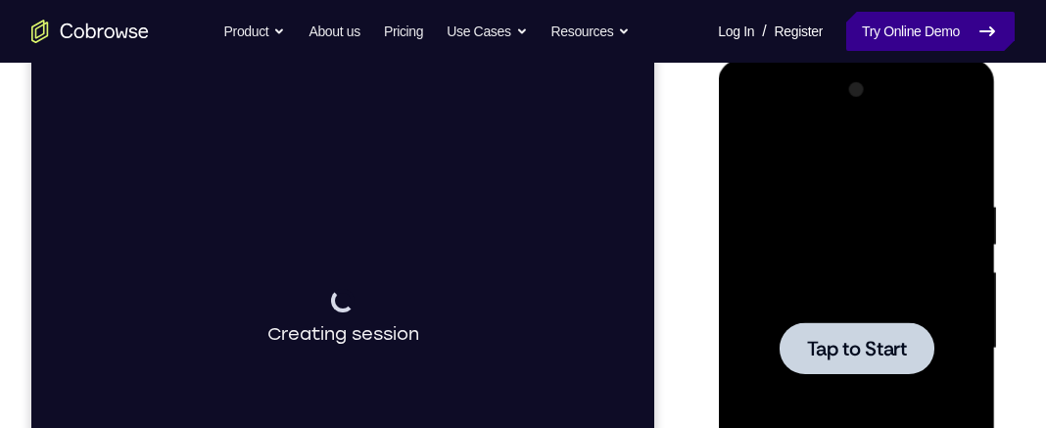
click at [947, 14] on link "Try Online Demo" at bounding box center [930, 31] width 168 height 39
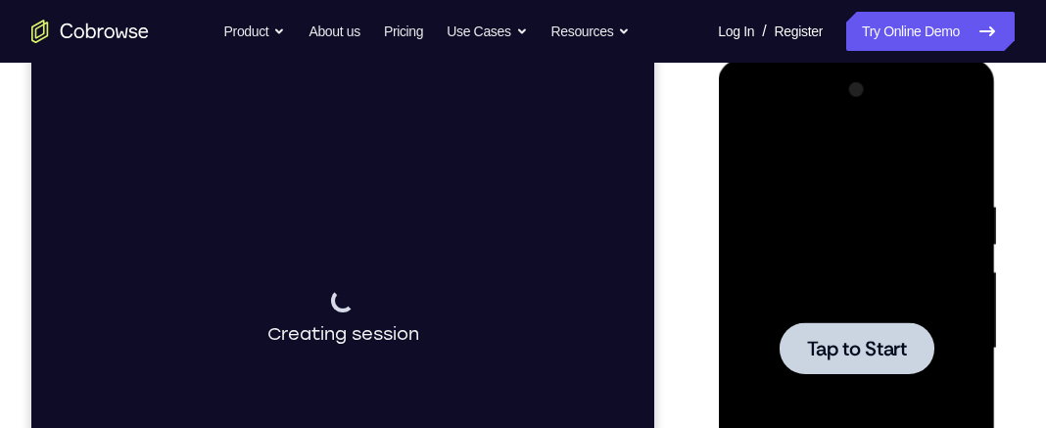
click at [908, 337] on div at bounding box center [856, 348] width 155 height 52
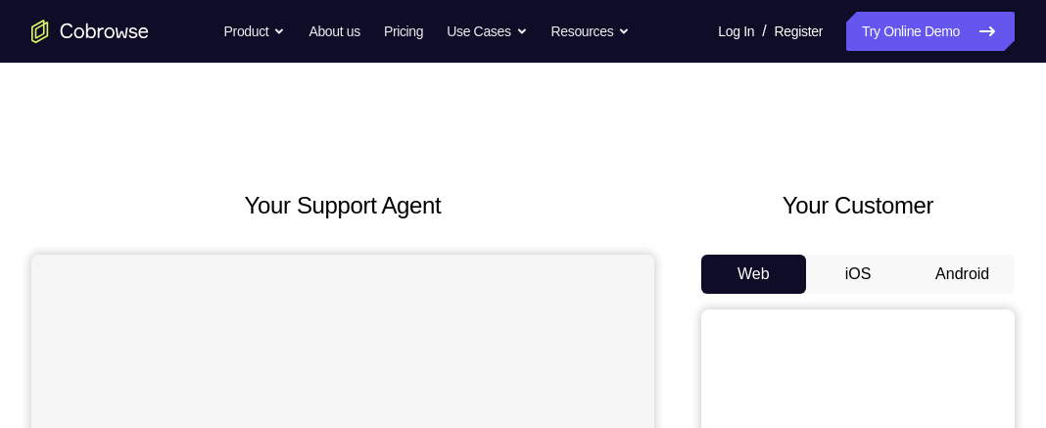
click at [972, 268] on button "Android" at bounding box center [962, 274] width 105 height 39
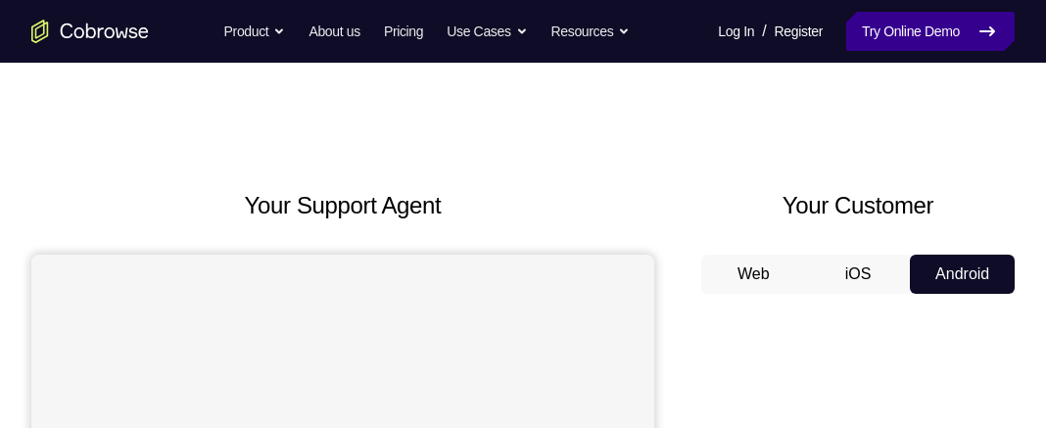
click at [938, 24] on link "Try Online Demo" at bounding box center [930, 31] width 168 height 39
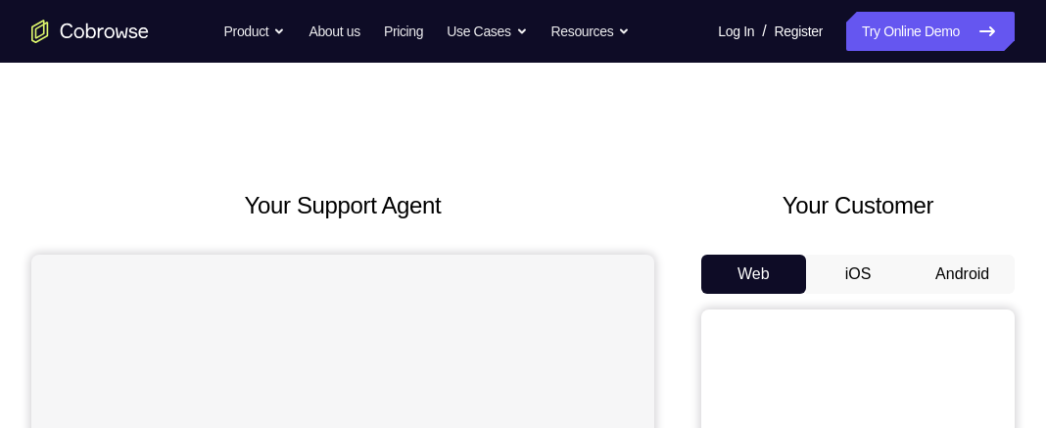
click at [921, 276] on button "Android" at bounding box center [962, 274] width 105 height 39
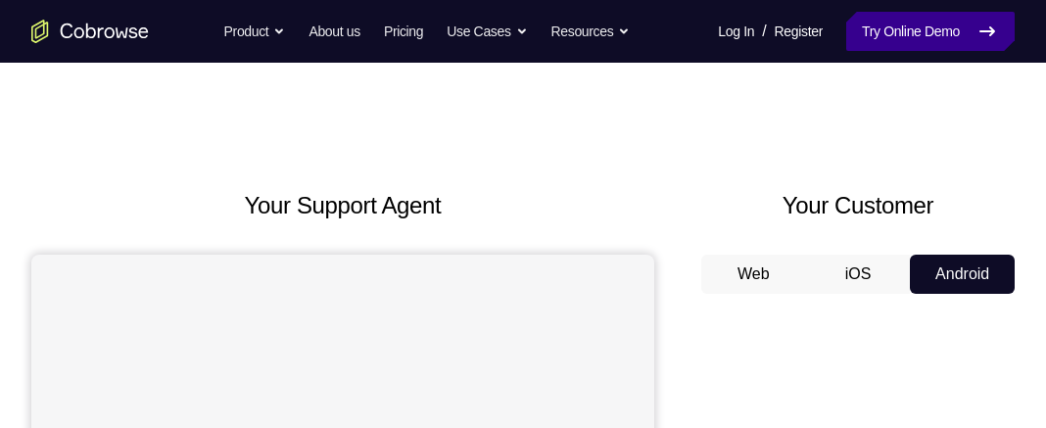
click at [927, 42] on link "Try Online Demo" at bounding box center [930, 31] width 168 height 39
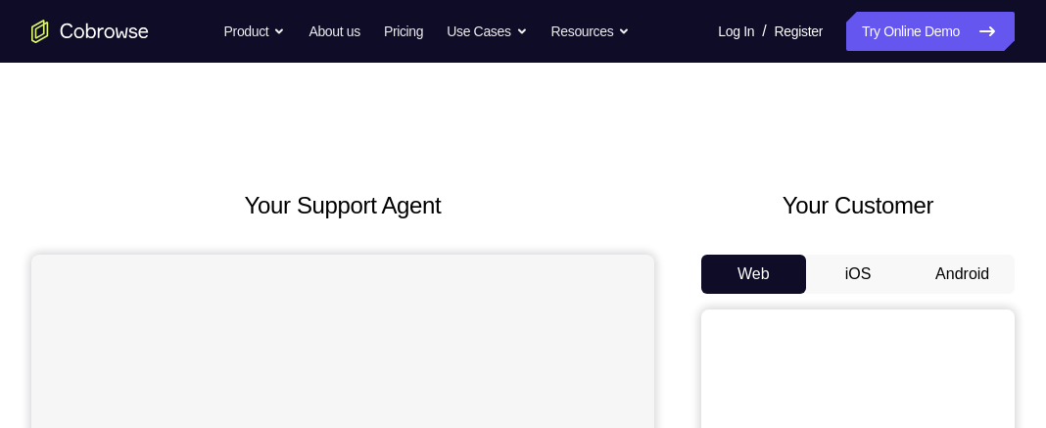
click at [959, 271] on button "Android" at bounding box center [962, 274] width 105 height 39
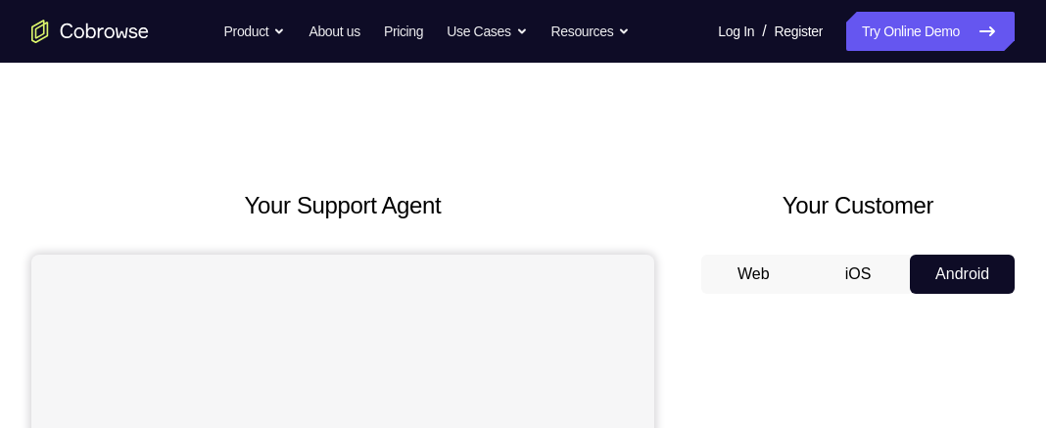
click at [972, 290] on button "Android" at bounding box center [962, 274] width 105 height 39
